Goal: Browse casually: Explore the website without a specific task or goal

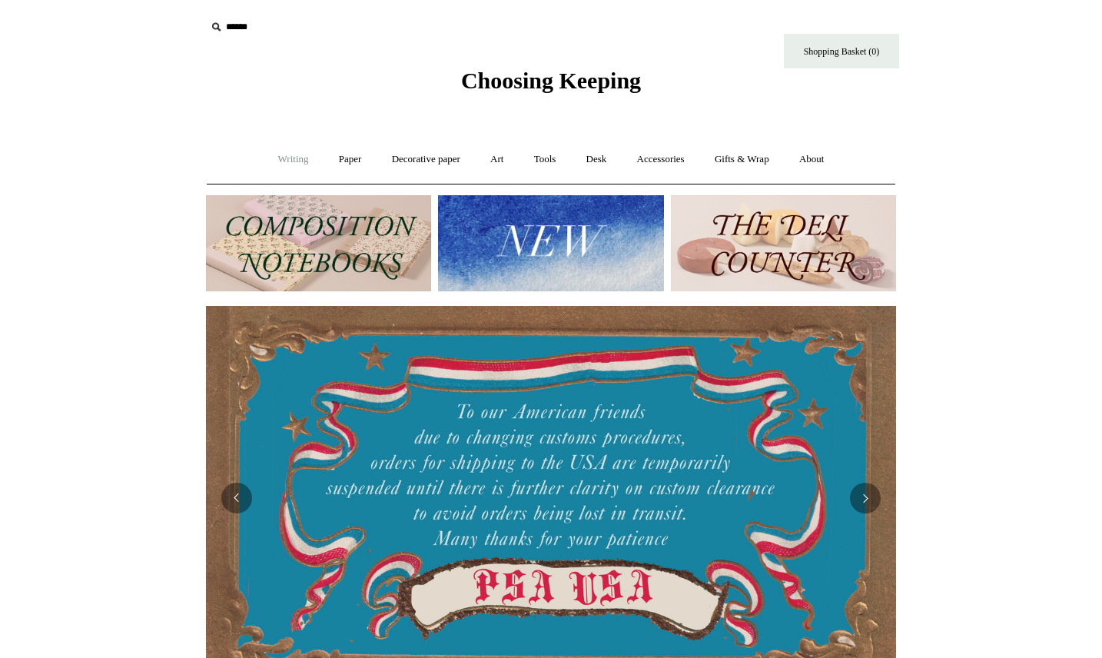
click at [284, 163] on link "Writing +" at bounding box center [293, 159] width 58 height 41
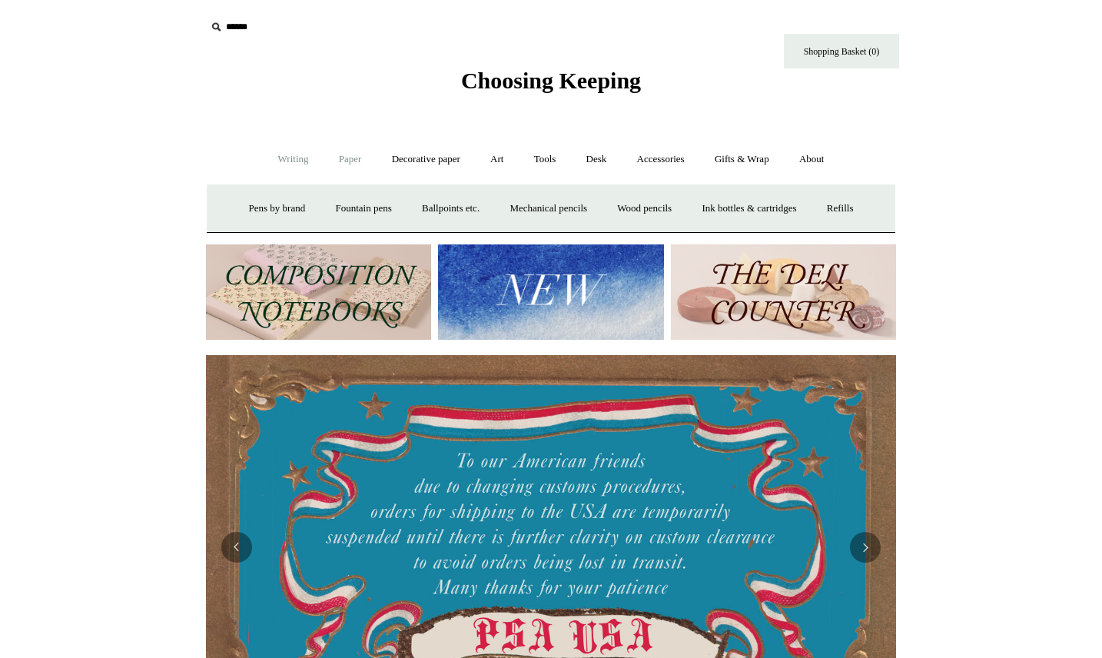
click at [359, 161] on link "Paper +" at bounding box center [350, 159] width 51 height 41
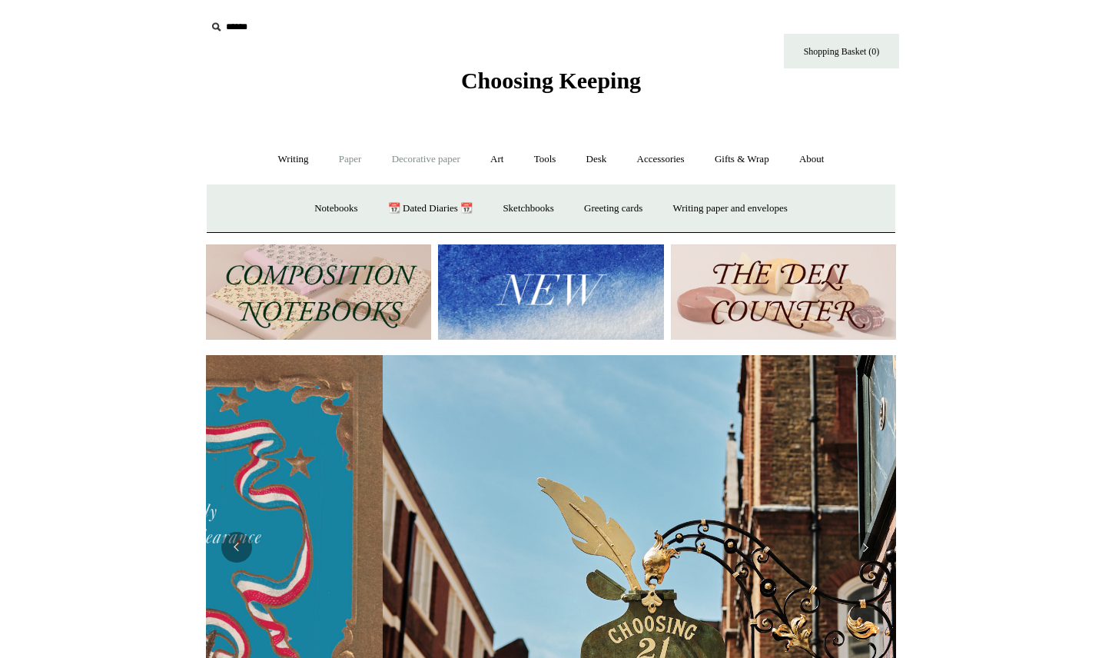
scroll to position [0, 690]
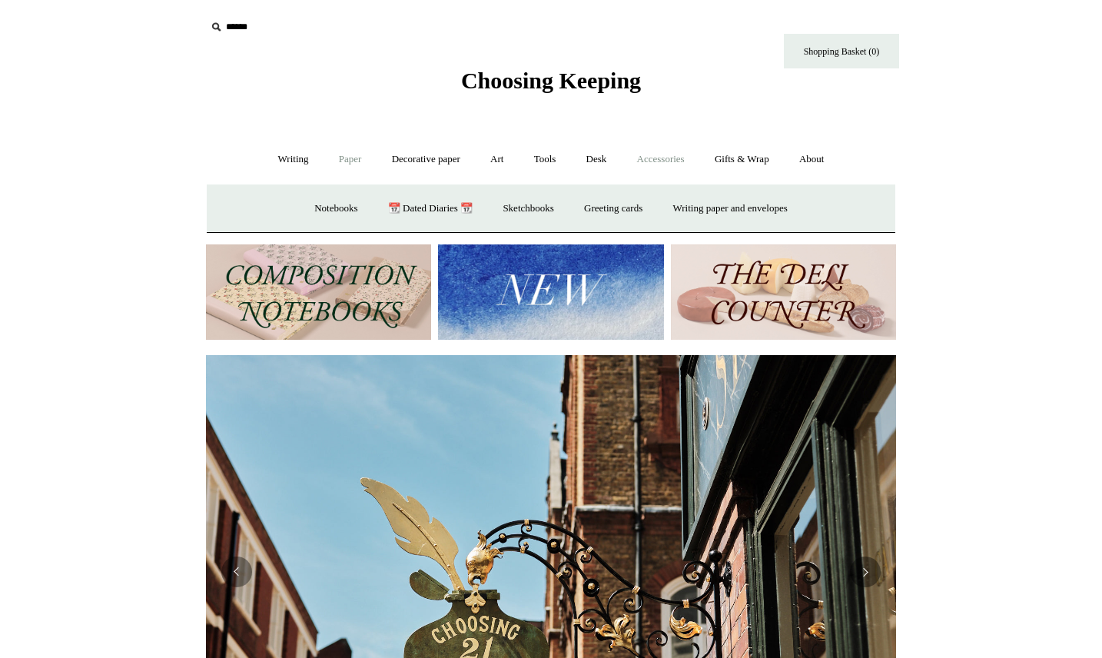
click at [657, 160] on link "Accessories +" at bounding box center [661, 159] width 75 height 41
click at [600, 157] on link "Desk +" at bounding box center [597, 159] width 48 height 41
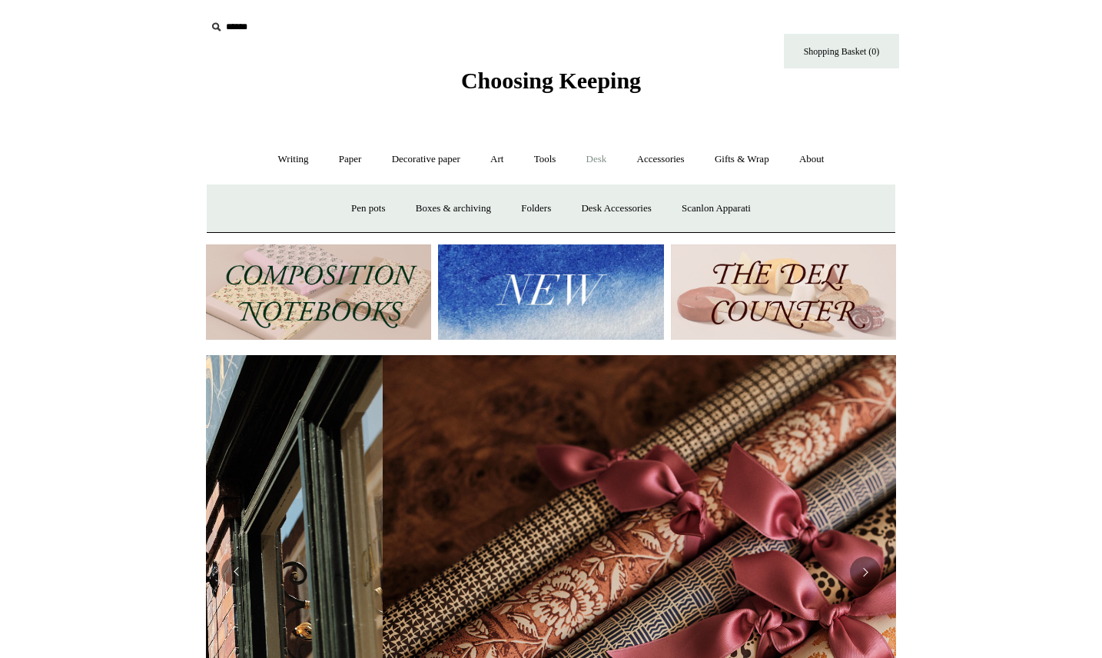
scroll to position [0, 1381]
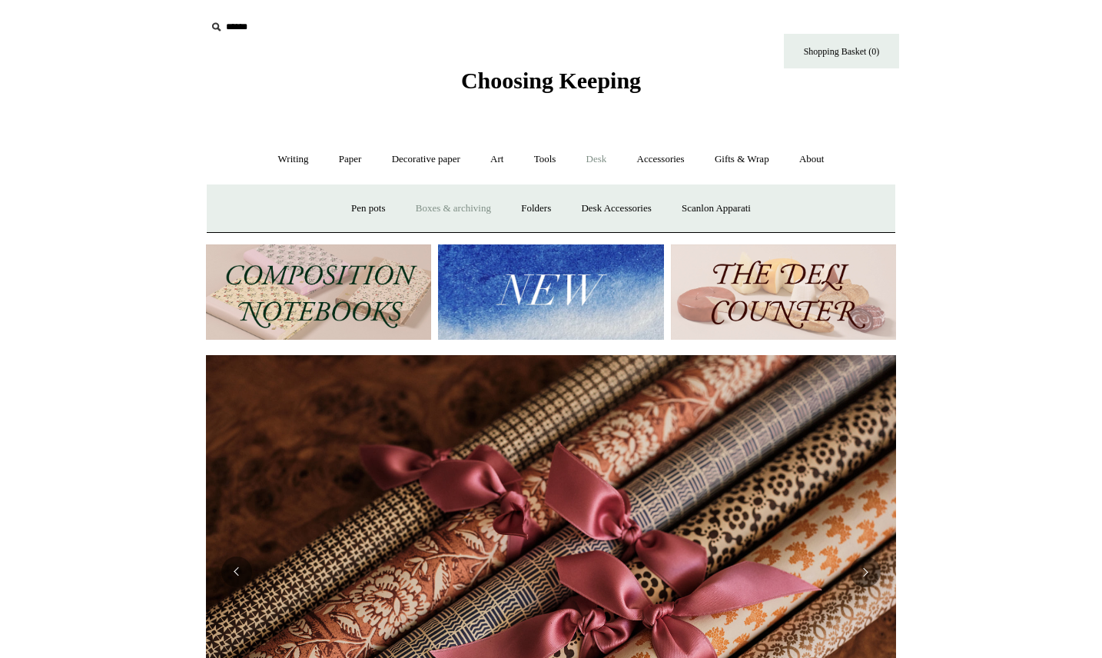
click at [447, 214] on link "Boxes & archiving" at bounding box center [453, 208] width 103 height 41
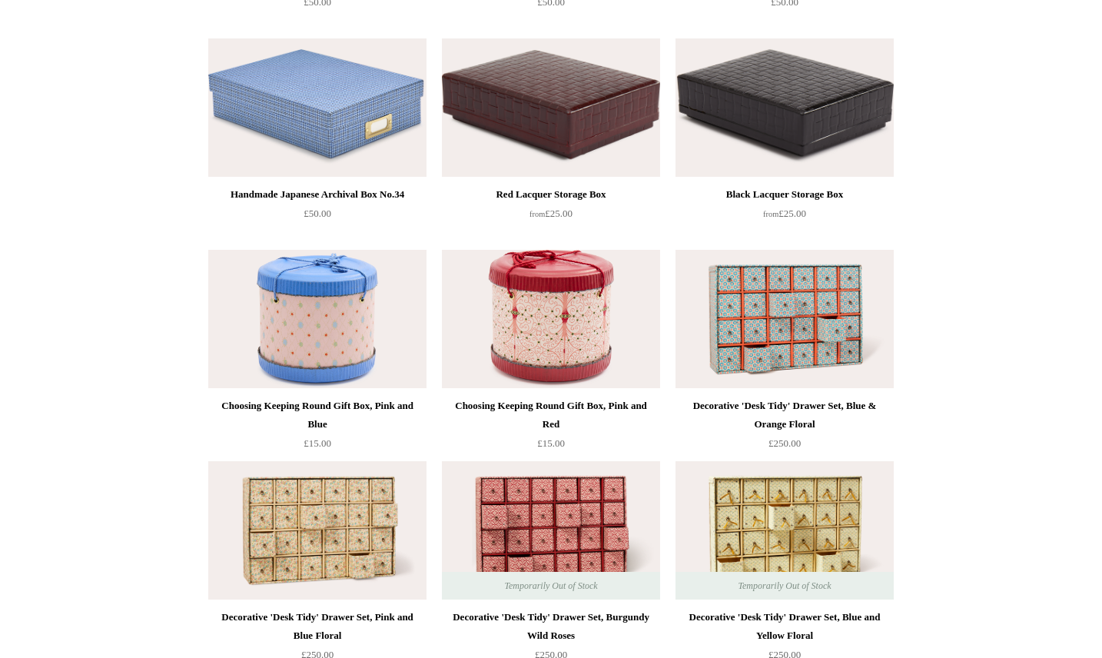
scroll to position [1864, 0]
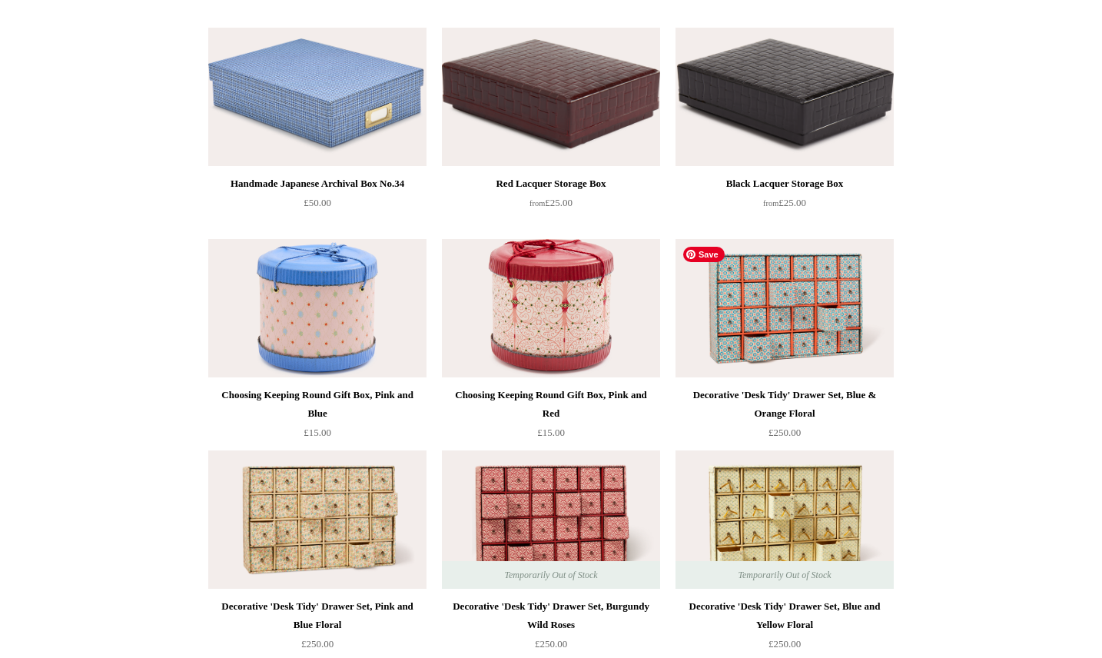
click at [784, 316] on img at bounding box center [785, 308] width 218 height 138
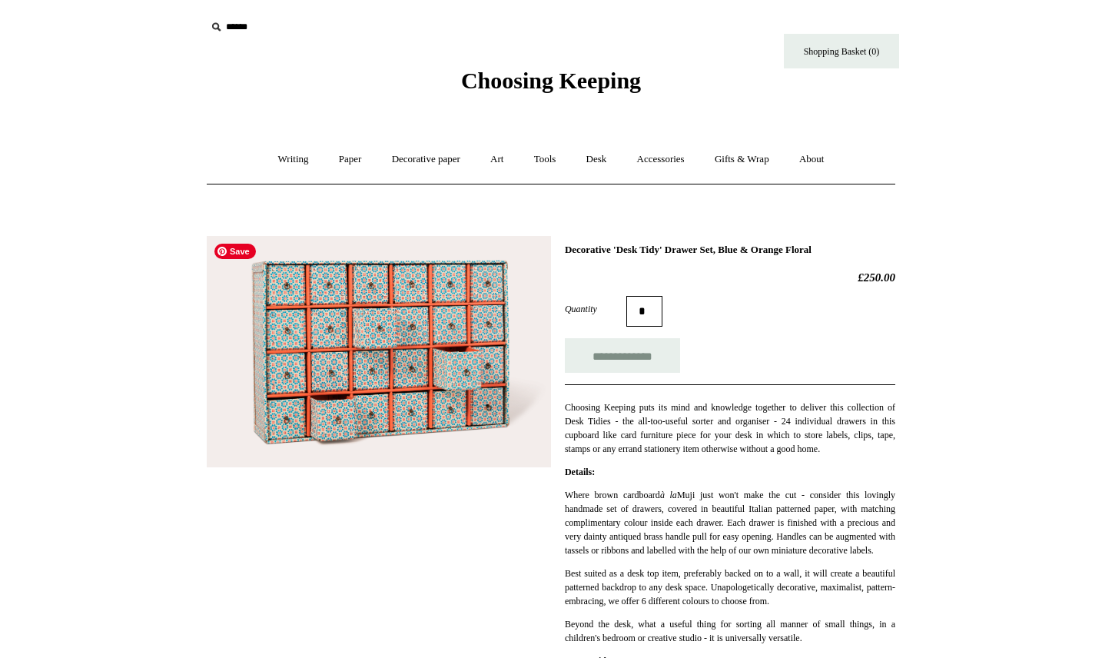
click at [412, 366] on img at bounding box center [379, 351] width 344 height 231
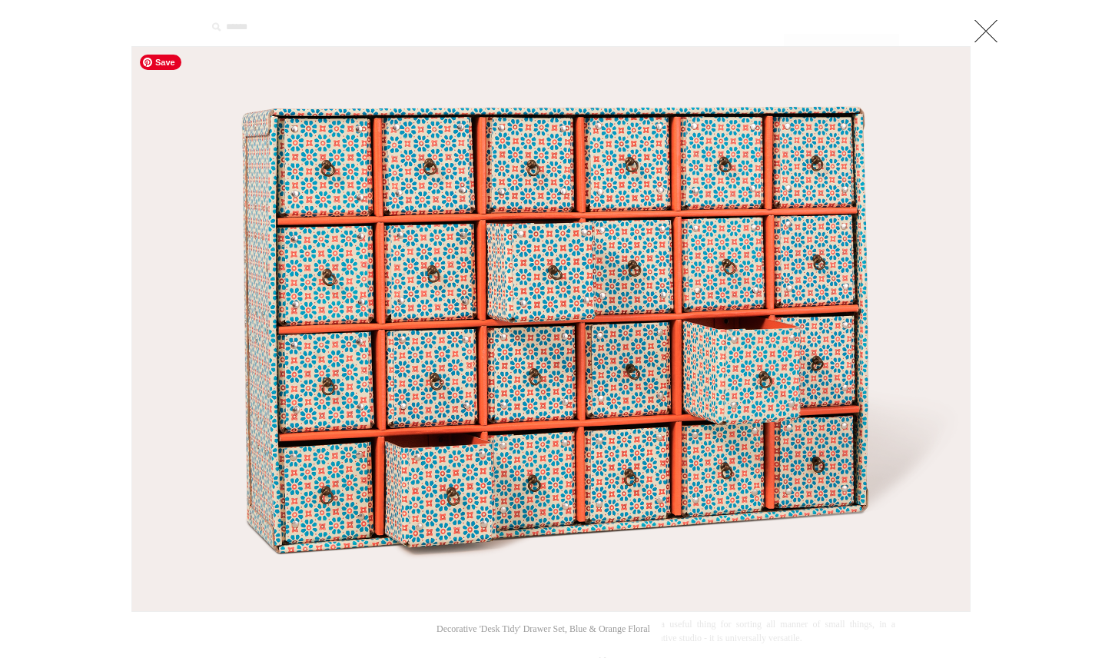
click at [442, 281] on img at bounding box center [551, 329] width 838 height 564
click at [969, 41] on div at bounding box center [551, 38] width 840 height 15
click at [994, 25] on link at bounding box center [986, 30] width 31 height 31
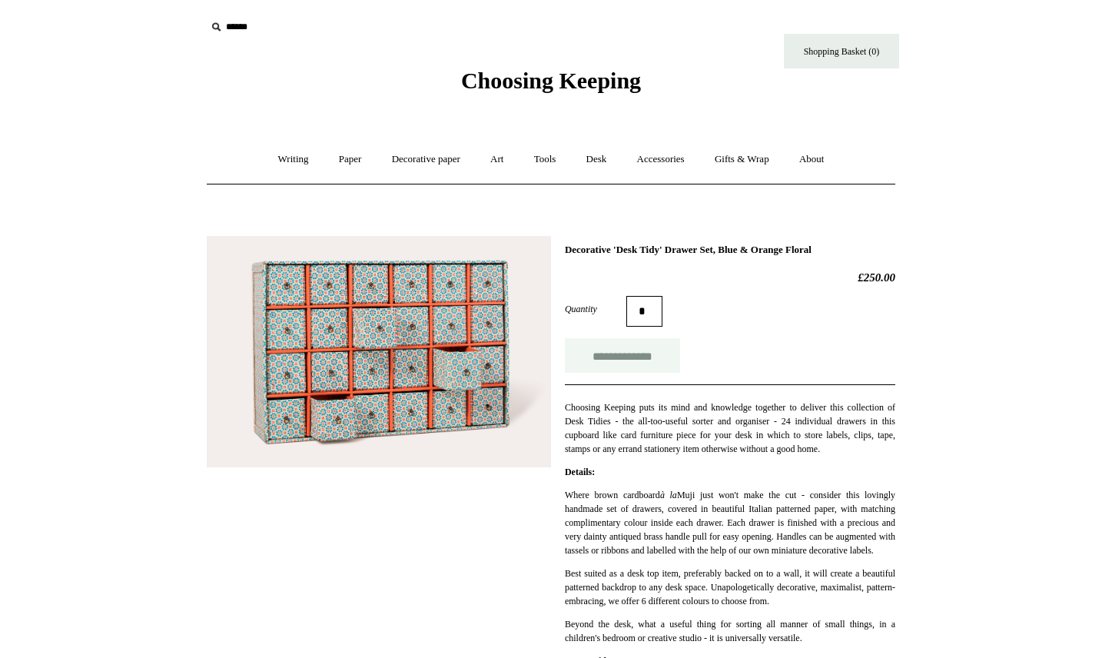
click at [614, 358] on input "**********" at bounding box center [622, 355] width 115 height 35
click at [596, 166] on link "Desk +" at bounding box center [597, 159] width 48 height 41
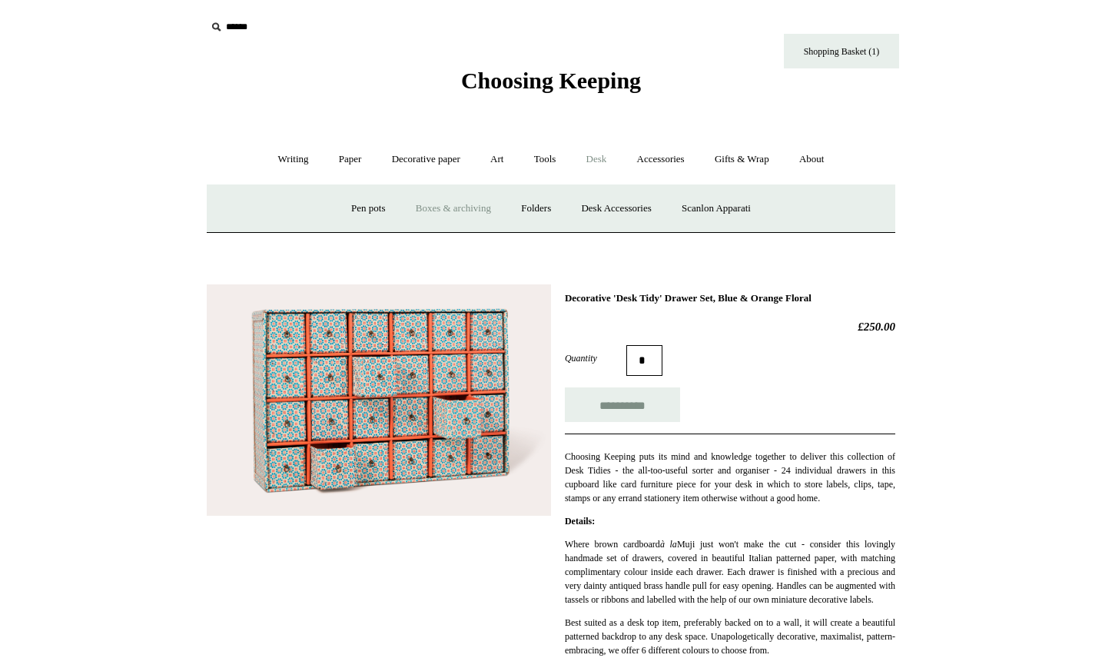
type input "**********"
click at [520, 203] on link "Folders" at bounding box center [536, 208] width 58 height 41
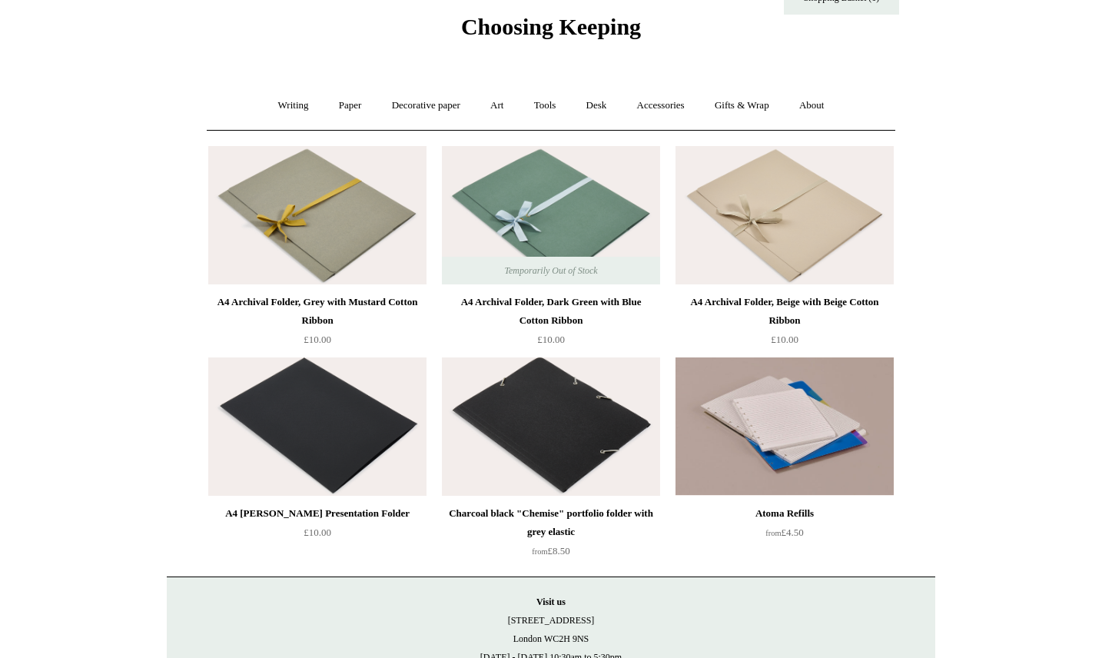
scroll to position [52, 0]
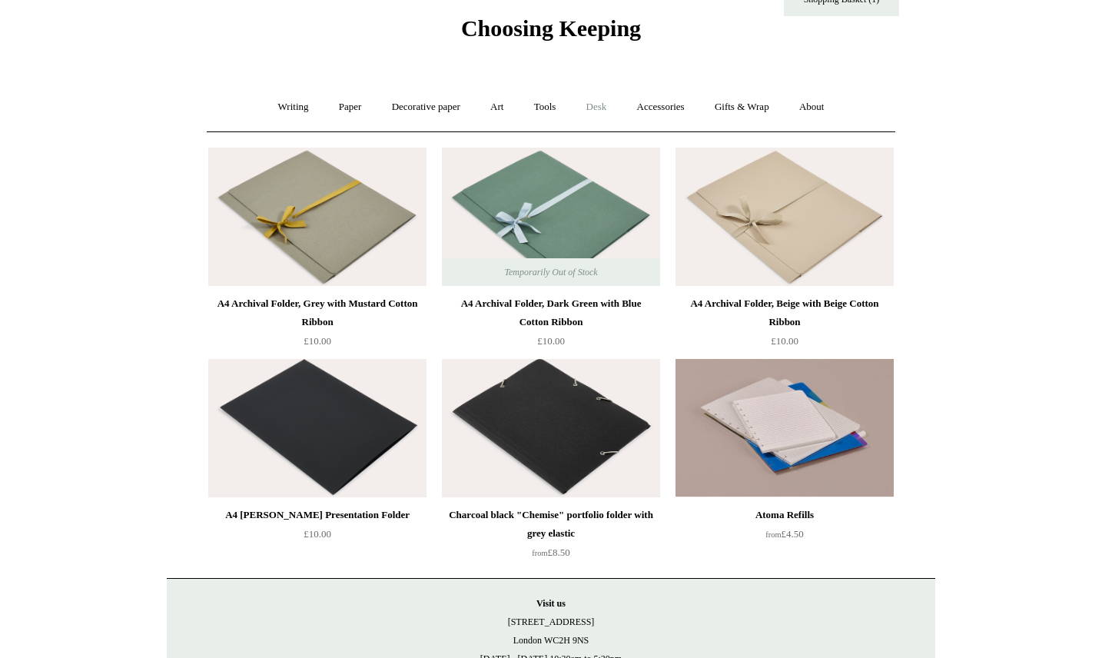
click at [587, 108] on link "Desk +" at bounding box center [597, 107] width 48 height 41
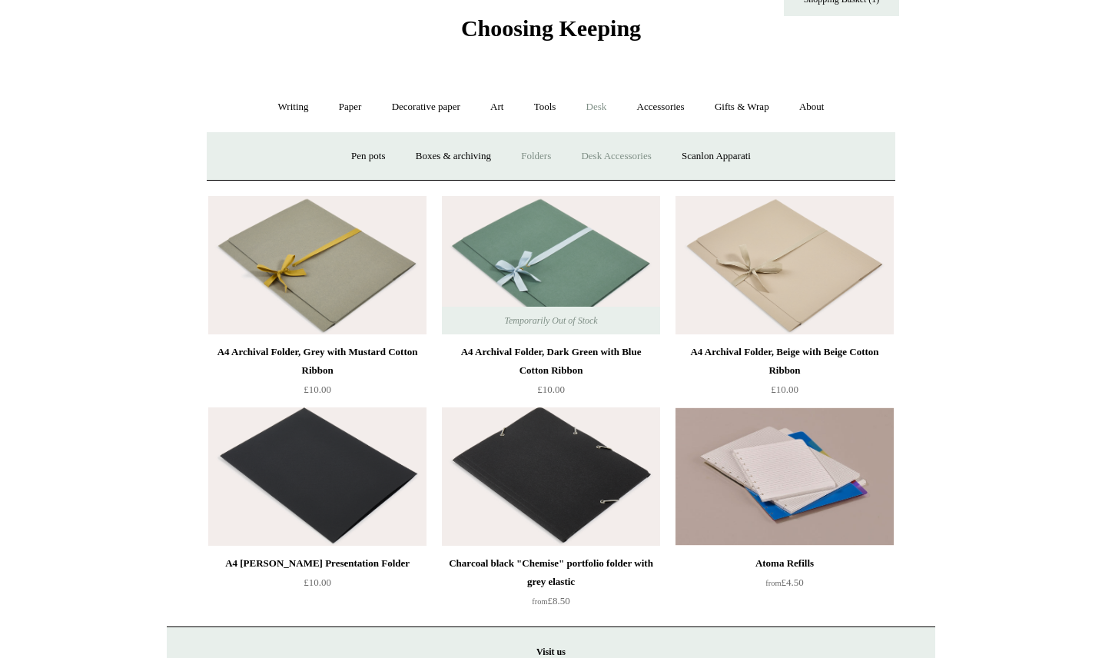
click at [617, 158] on link "Desk Accessories" at bounding box center [616, 156] width 98 height 41
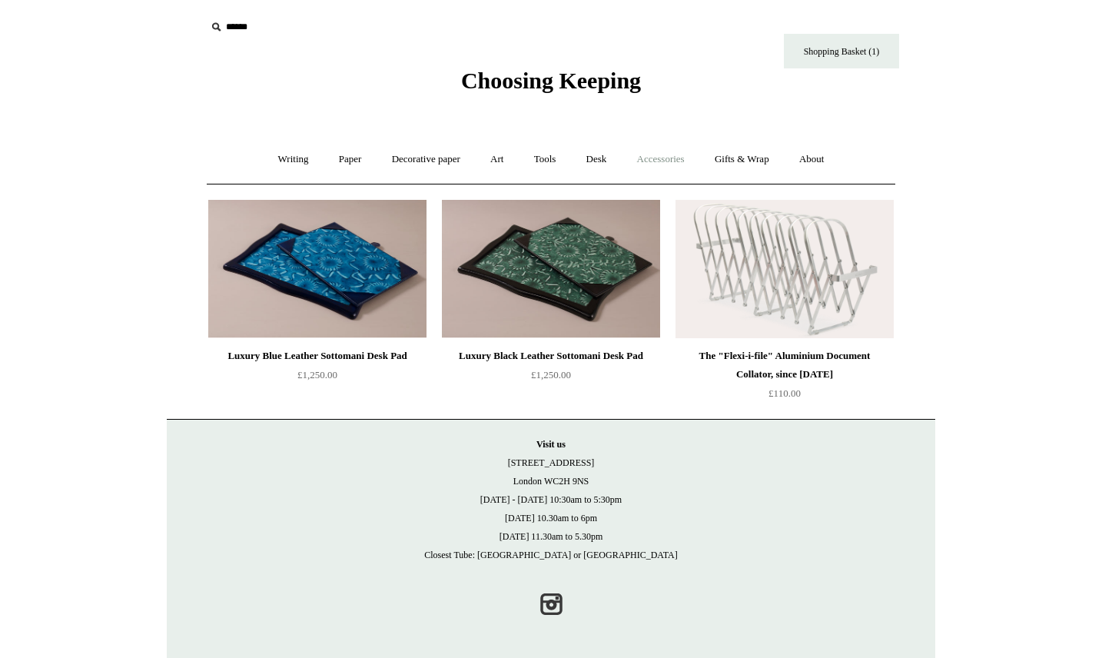
click at [653, 160] on link "Accessories +" at bounding box center [661, 159] width 75 height 41
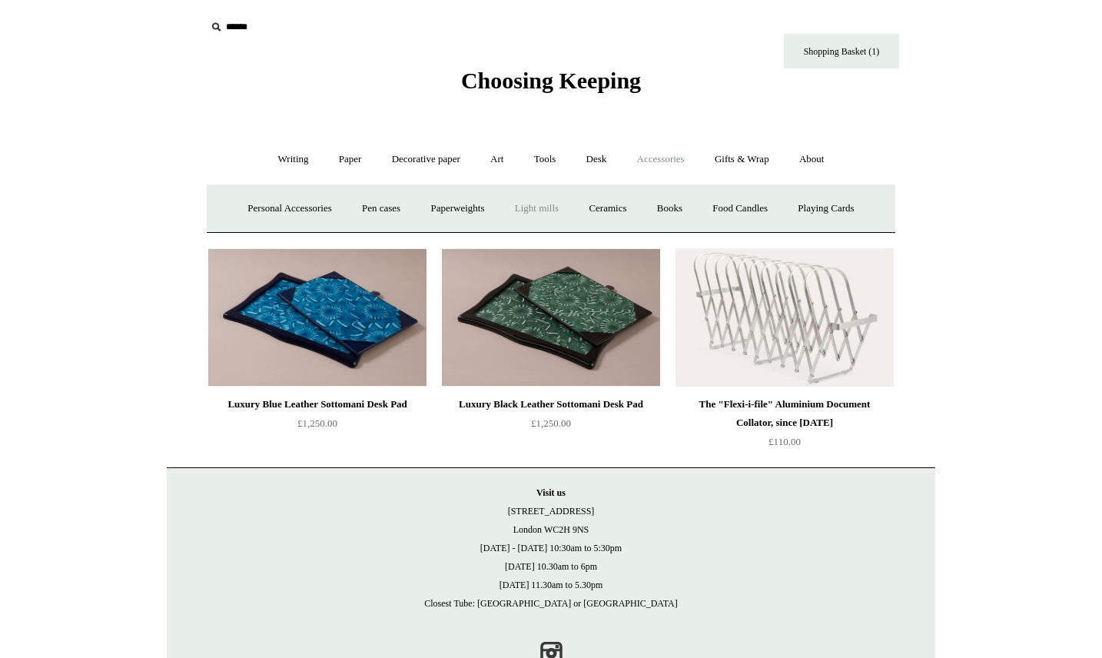
click at [537, 212] on link "Light mills" at bounding box center [537, 208] width 72 height 41
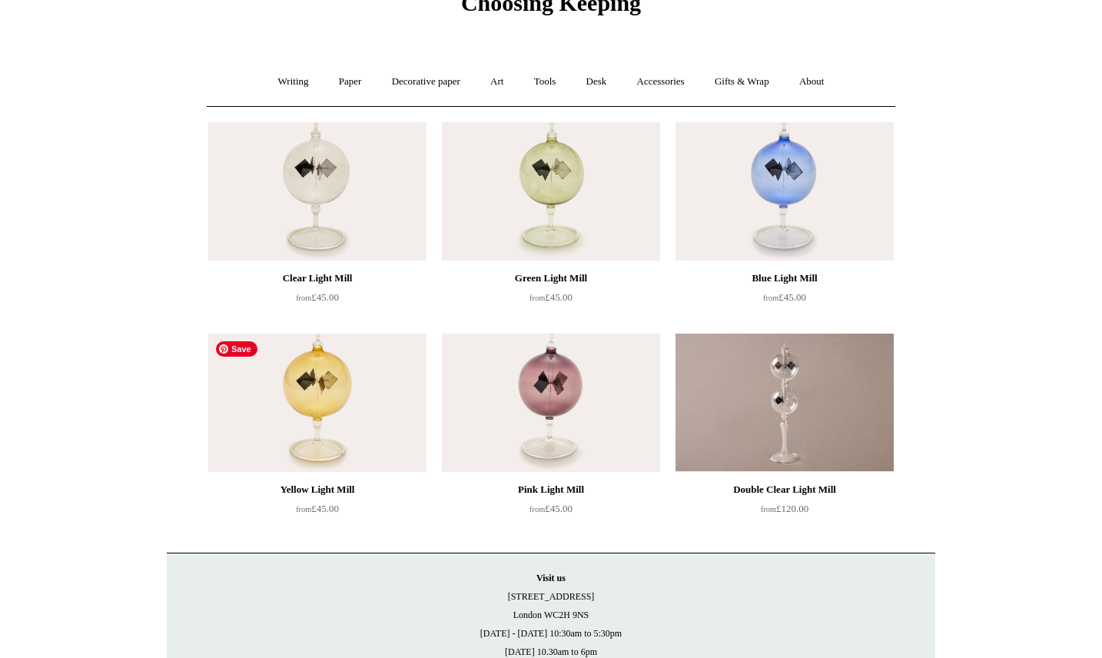
scroll to position [213, 0]
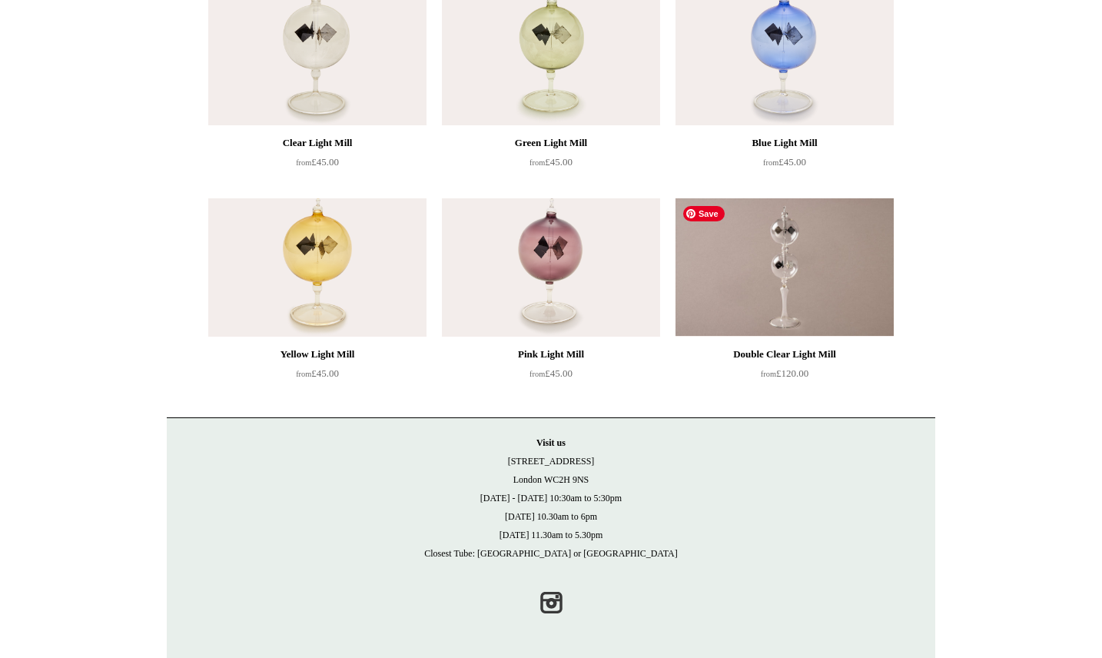
click at [797, 273] on img at bounding box center [785, 267] width 218 height 138
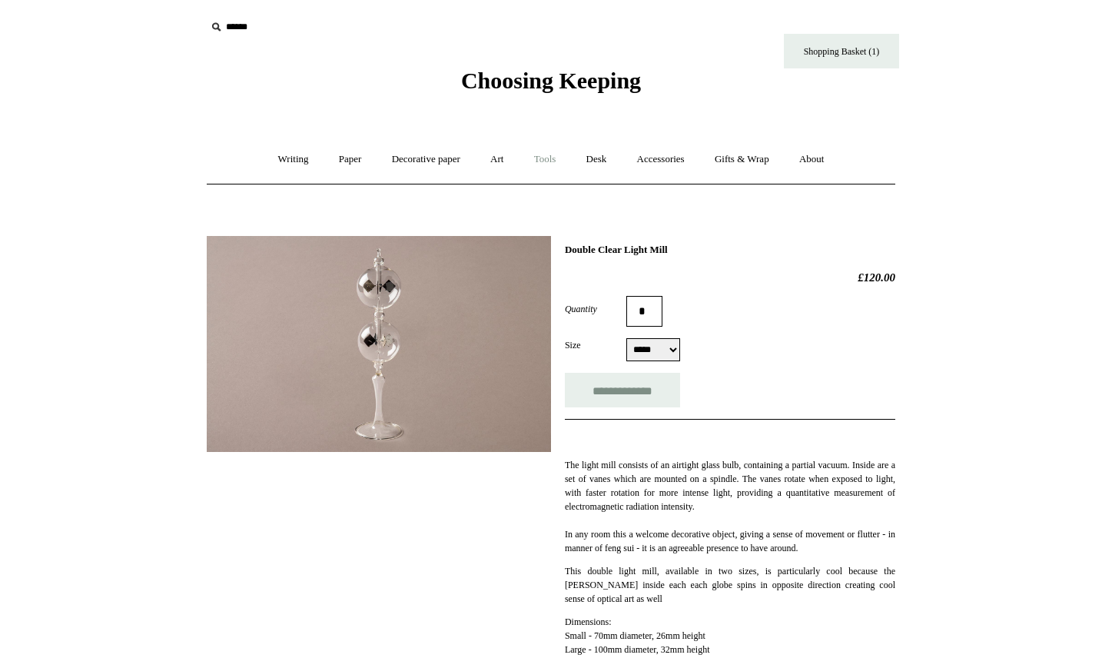
click at [537, 154] on link "Tools +" at bounding box center [545, 159] width 50 height 41
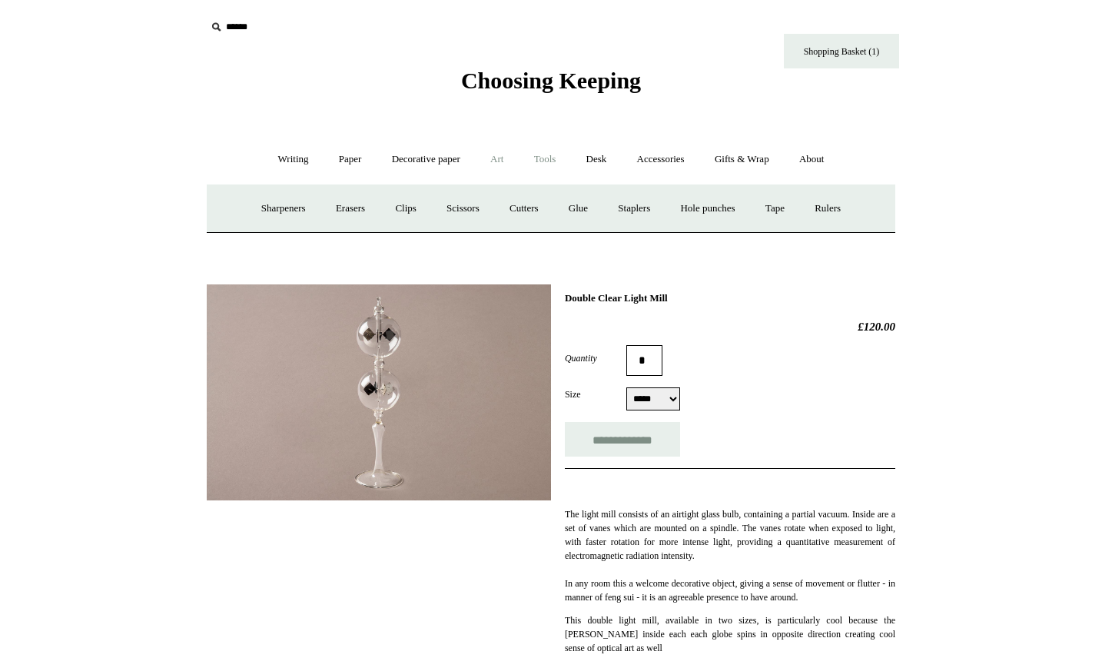
click at [496, 155] on link "Art +" at bounding box center [497, 159] width 41 height 41
click at [389, 166] on link "Decorative paper +" at bounding box center [426, 159] width 96 height 41
click at [331, 165] on link "Paper +" at bounding box center [350, 159] width 51 height 41
click at [264, 167] on link "Writing +" at bounding box center [293, 159] width 58 height 41
click at [337, 164] on link "Paper +" at bounding box center [350, 159] width 51 height 41
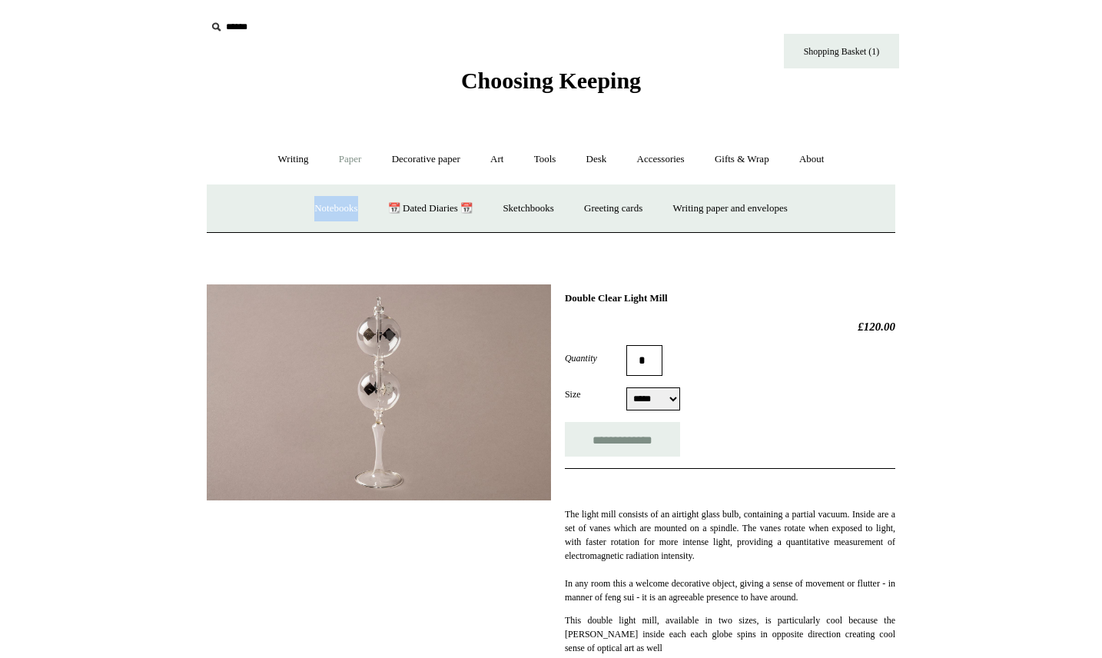
click at [318, 211] on link "Notebooks +" at bounding box center [336, 208] width 71 height 41
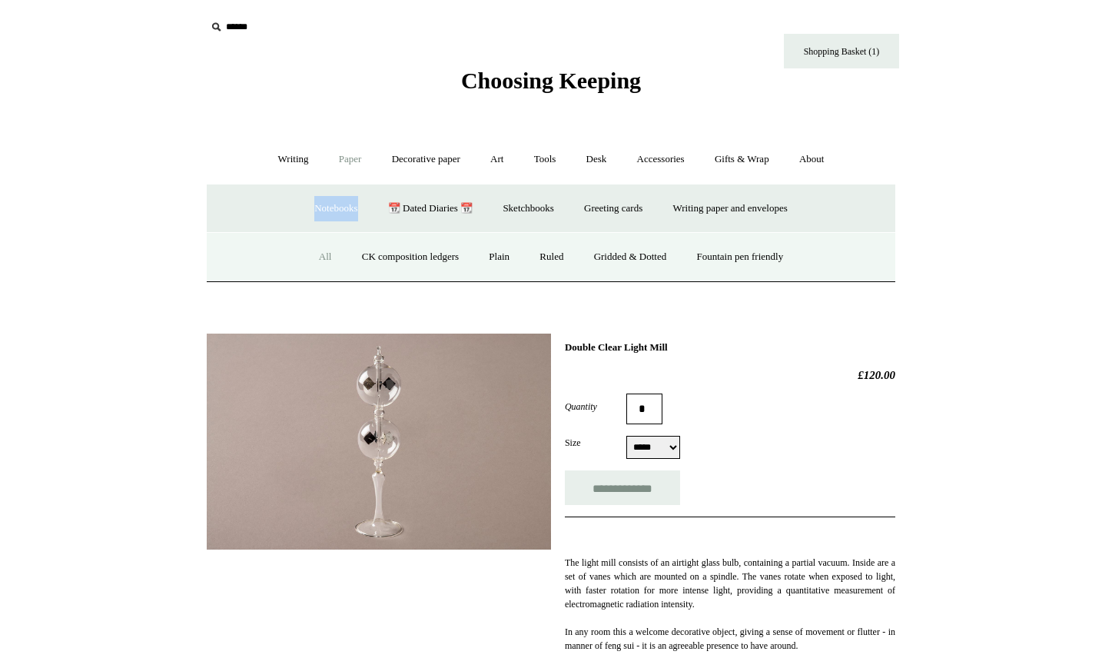
click at [316, 259] on link "All" at bounding box center [325, 257] width 41 height 41
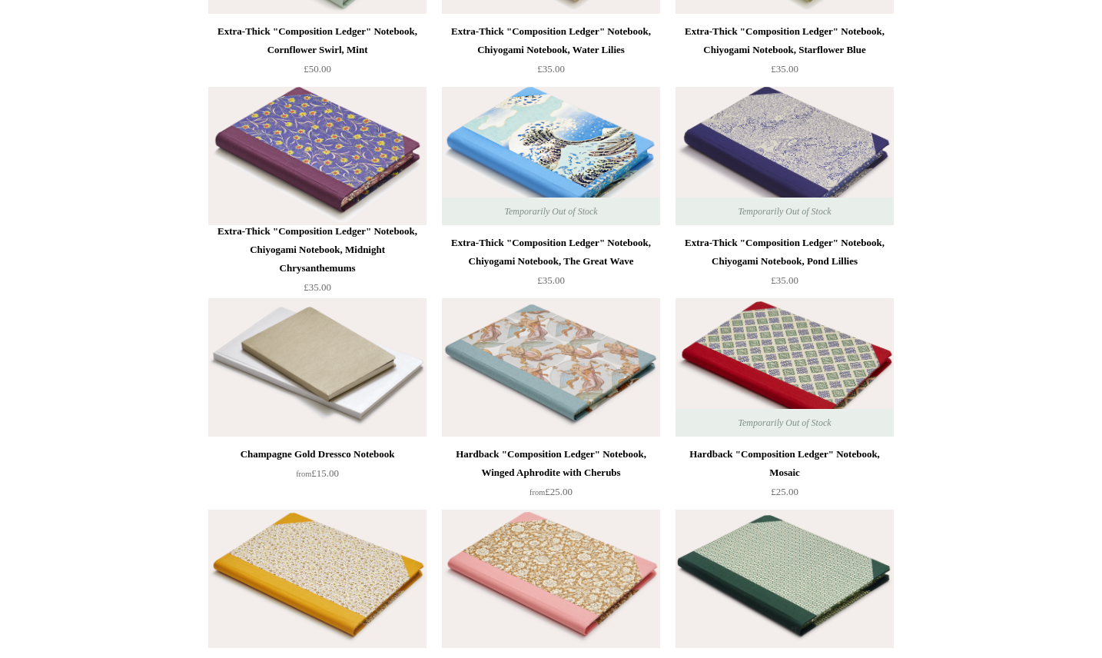
scroll to position [10241, 0]
